Goal: Task Accomplishment & Management: Use online tool/utility

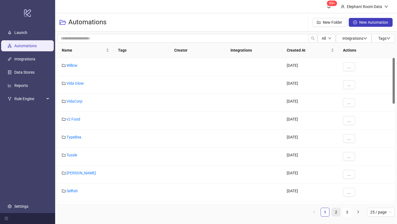
click at [339, 212] on link "2" at bounding box center [336, 212] width 8 height 8
click at [83, 156] on link "Bed Threads" at bounding box center [76, 155] width 21 height 4
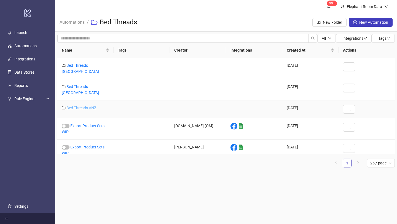
click at [83, 106] on link "Bed Threads ANZ" at bounding box center [81, 108] width 30 height 4
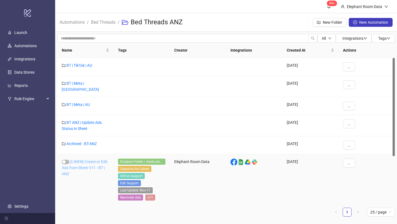
click at [80, 160] on link "[LINEN] Create or Edit Ads from Sheet V11 - BT | ANZ" at bounding box center [85, 167] width 46 height 17
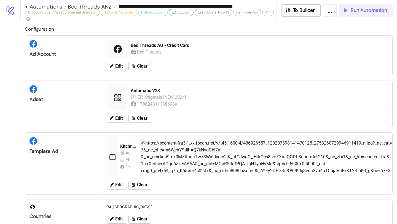
click at [355, 12] on span "Run Automation" at bounding box center [369, 10] width 36 height 6
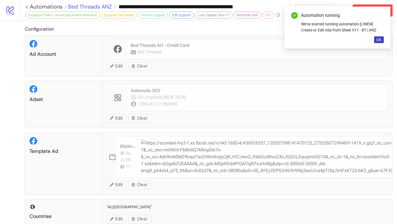
click at [101, 6] on span "Bed Threads ANZ" at bounding box center [89, 6] width 45 height 7
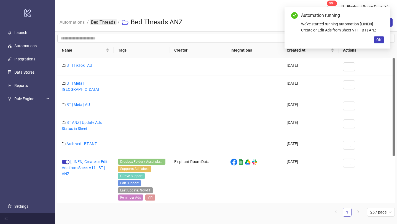
click at [111, 24] on link "Bed Threads" at bounding box center [103, 22] width 27 height 6
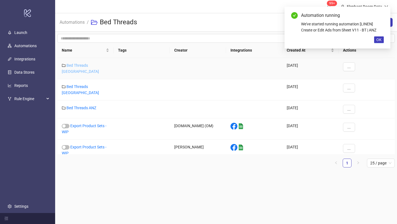
click at [92, 66] on link "Bed Threads [GEOGRAPHIC_DATA]" at bounding box center [80, 68] width 37 height 10
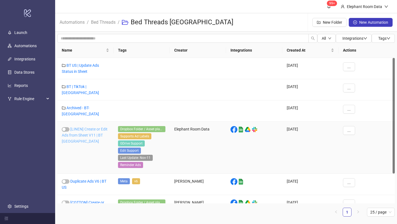
click at [88, 130] on link "[LINEN] Create or Edit Ads from Sheet V11 | BT [GEOGRAPHIC_DATA]" at bounding box center [85, 135] width 46 height 17
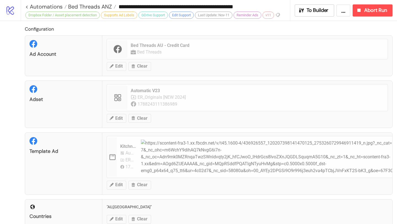
type input "**********"
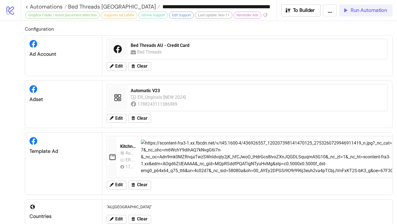
click at [362, 13] on span "Run Automation" at bounding box center [369, 10] width 36 height 6
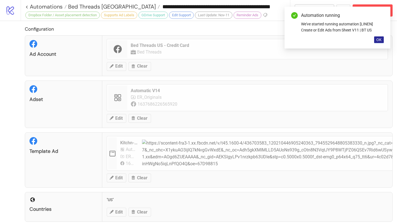
click at [375, 41] on button "OK" at bounding box center [379, 39] width 10 height 7
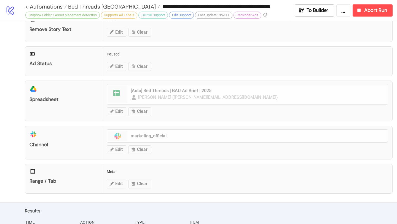
scroll to position [254, 0]
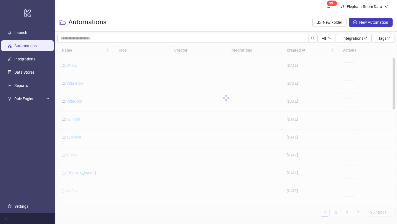
click at [336, 211] on div "Name Tags Creator Integrations Created At Actions Willow [DATE] ... Vida Glow […" at bounding box center [225, 130] width 337 height 174
click at [338, 213] on div "Name Tags Creator Integrations Created At Actions Willow [DATE] ... Vida Glow […" at bounding box center [225, 130] width 337 height 174
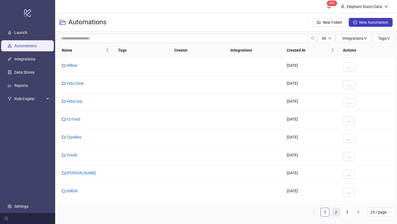
click at [337, 213] on link "2" at bounding box center [336, 212] width 8 height 8
click at [79, 155] on link "Bed Threads" at bounding box center [76, 155] width 21 height 4
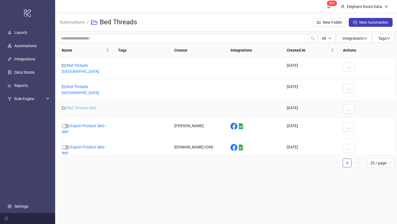
click at [88, 106] on link "Bed Threads ANZ" at bounding box center [81, 108] width 30 height 4
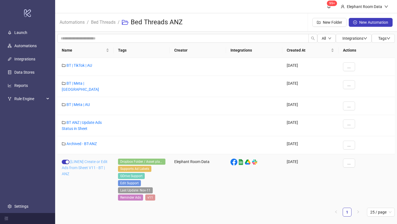
click at [91, 159] on link "[LINEN] Create or Edit Ads from Sheet V11 - BT | ANZ" at bounding box center [85, 167] width 46 height 17
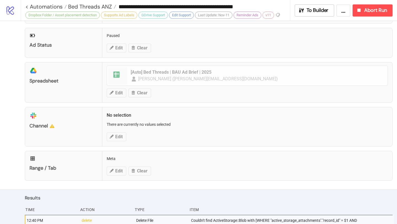
scroll to position [268, 0]
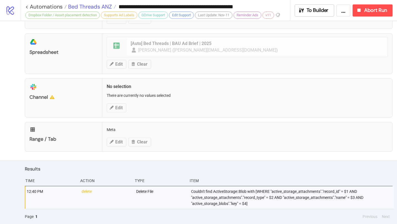
click at [99, 8] on span "Bed Threads ANZ" at bounding box center [89, 6] width 45 height 7
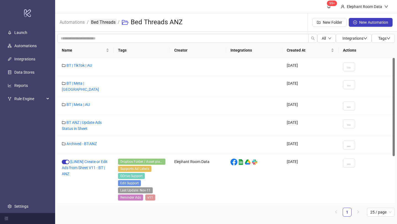
click at [102, 22] on link "Bed Threads" at bounding box center [103, 22] width 27 height 6
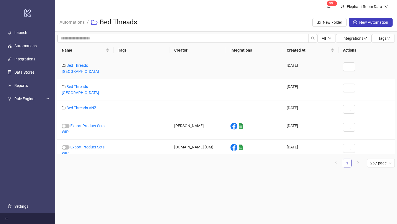
click at [92, 62] on div "Bed Threads [GEOGRAPHIC_DATA]" at bounding box center [85, 68] width 56 height 21
click at [92, 65] on link "Bed Threads [GEOGRAPHIC_DATA]" at bounding box center [80, 68] width 37 height 10
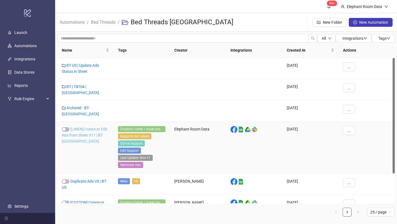
click at [99, 127] on link "[LINEN] Create or Edit Ads from Sheet V11 | BT [GEOGRAPHIC_DATA]" at bounding box center [85, 135] width 46 height 17
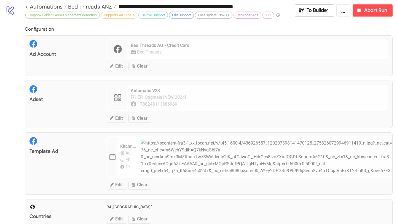
type input "**********"
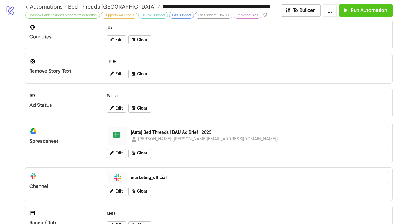
scroll to position [126, 0]
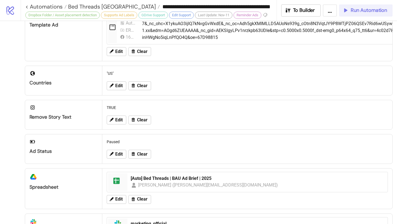
click at [356, 14] on button "Run Automation" at bounding box center [365, 10] width 53 height 12
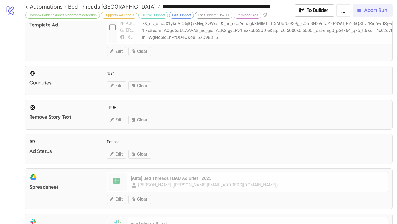
click at [372, 9] on span "Abort Run" at bounding box center [375, 10] width 23 height 6
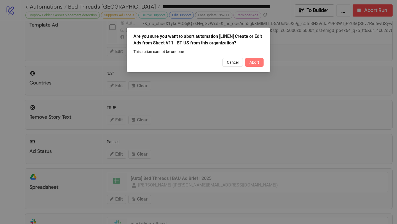
click at [252, 63] on span "Abort" at bounding box center [254, 62] width 10 height 4
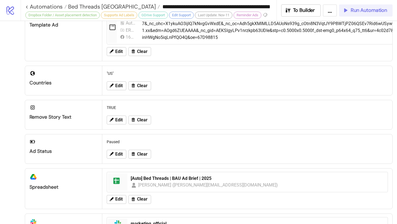
click at [366, 9] on span "Run Automation" at bounding box center [369, 10] width 36 height 6
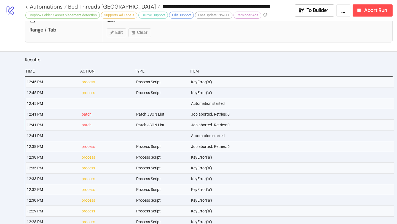
scroll to position [383, 0]
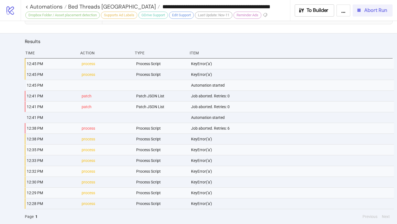
click at [374, 11] on span "Abort Run" at bounding box center [375, 10] width 23 height 6
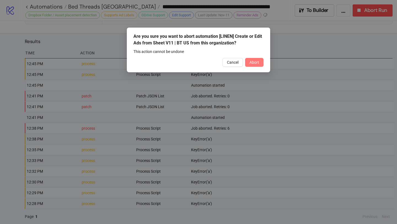
click at [262, 63] on button "Abort" at bounding box center [254, 62] width 18 height 9
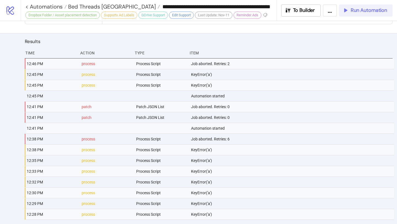
click at [347, 13] on icon "button" at bounding box center [345, 10] width 6 height 6
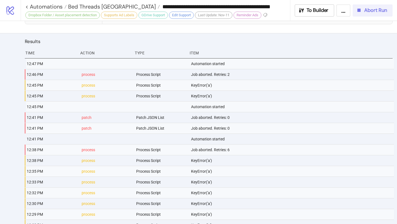
click at [377, 11] on span "Abort Run" at bounding box center [375, 10] width 23 height 6
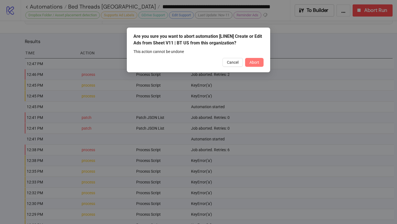
click at [251, 65] on button "Abort" at bounding box center [254, 62] width 18 height 9
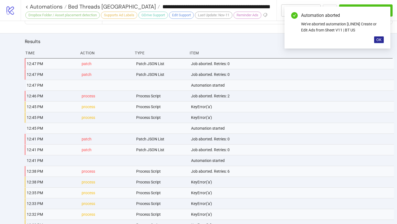
click at [378, 40] on span "OK" at bounding box center [378, 39] width 5 height 4
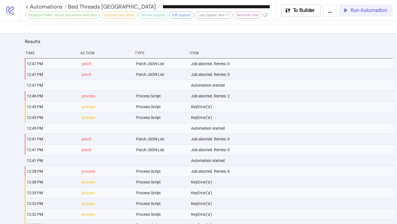
click at [359, 13] on span "Run Automation" at bounding box center [369, 10] width 36 height 6
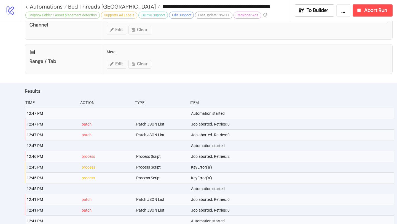
scroll to position [325, 0]
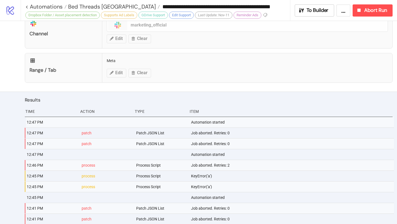
click at [243, 117] on div "Automation started" at bounding box center [291, 122] width 203 height 10
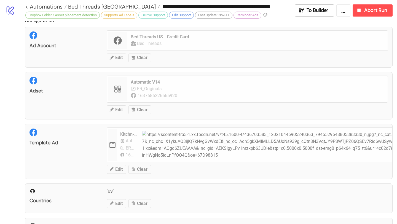
scroll to position [0, 0]
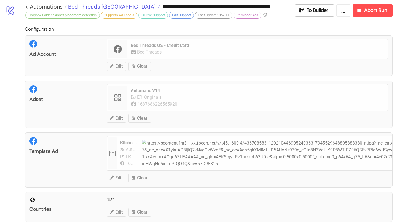
click at [100, 7] on span "Bed Threads [GEOGRAPHIC_DATA]" at bounding box center [111, 6] width 89 height 7
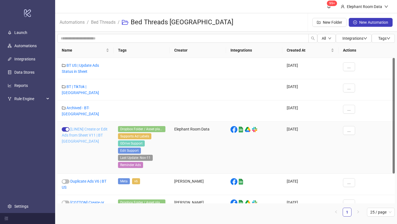
click at [87, 127] on link "[LINEN] Create or Edit Ads from Sheet V11 | BT [GEOGRAPHIC_DATA]" at bounding box center [85, 135] width 46 height 17
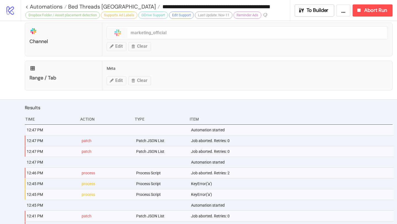
scroll to position [325, 0]
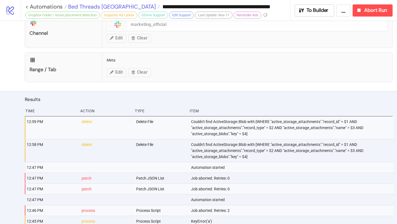
click at [105, 8] on span "Bed Threads [GEOGRAPHIC_DATA]" at bounding box center [111, 6] width 89 height 7
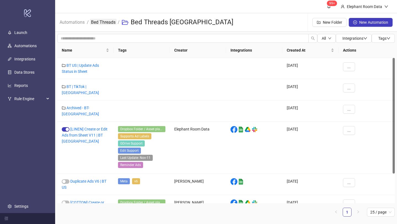
click at [106, 22] on link "Bed Threads" at bounding box center [103, 22] width 27 height 6
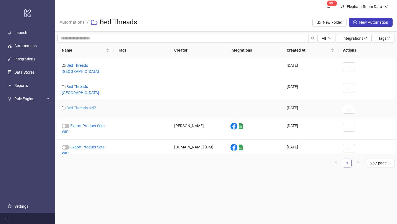
click at [89, 106] on link "Bed Threads ANZ" at bounding box center [81, 108] width 30 height 4
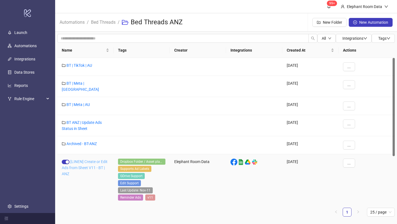
click at [83, 159] on link "[LINEN] Create or Edit Ads from Sheet V11 - BT | ANZ" at bounding box center [85, 167] width 46 height 17
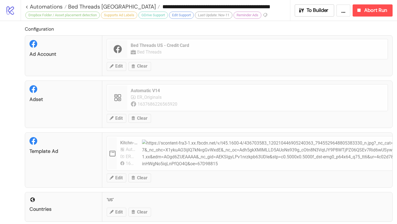
type input "**********"
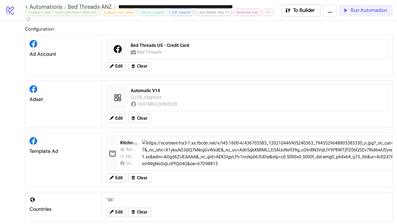
click at [361, 9] on span "Run Automation" at bounding box center [369, 10] width 36 height 6
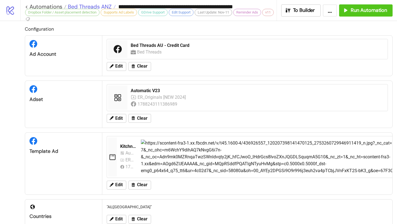
click at [103, 7] on span "Bed Threads ANZ" at bounding box center [88, 6] width 45 height 7
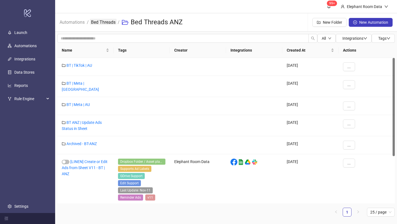
click at [106, 22] on link "Bed Threads" at bounding box center [103, 22] width 27 height 6
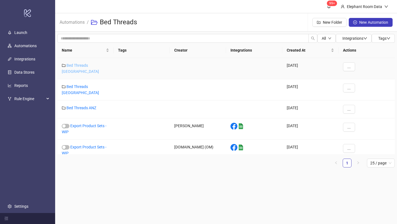
click at [90, 65] on link "Bed Threads [GEOGRAPHIC_DATA]" at bounding box center [80, 68] width 37 height 10
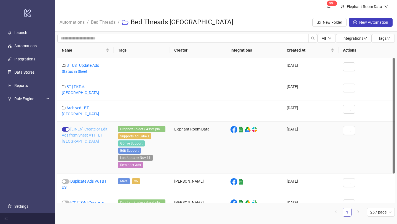
click at [102, 127] on link "[LINEN] Create or Edit Ads from Sheet V11 | BT [GEOGRAPHIC_DATA]" at bounding box center [85, 135] width 46 height 17
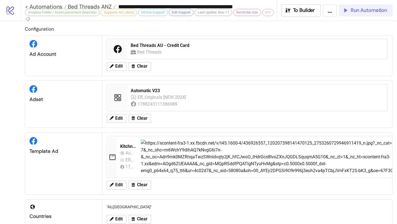
type input "**********"
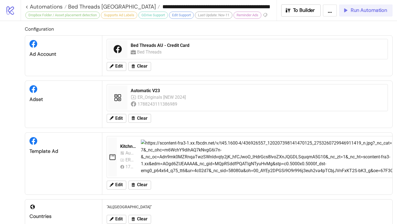
click at [349, 12] on div "Run Automation" at bounding box center [364, 10] width 45 height 6
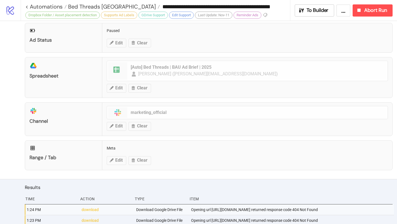
scroll to position [224, 0]
